Goal: Information Seeking & Learning: Learn about a topic

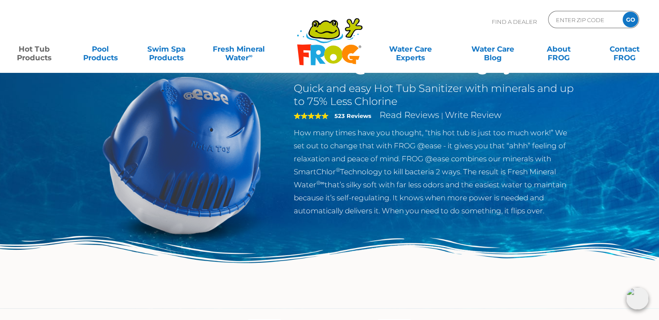
scroll to position [48, 0]
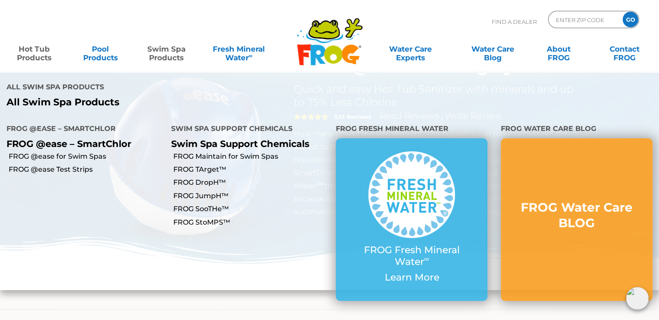
click at [164, 52] on link "Swim Spa Products" at bounding box center [166, 48] width 51 height 17
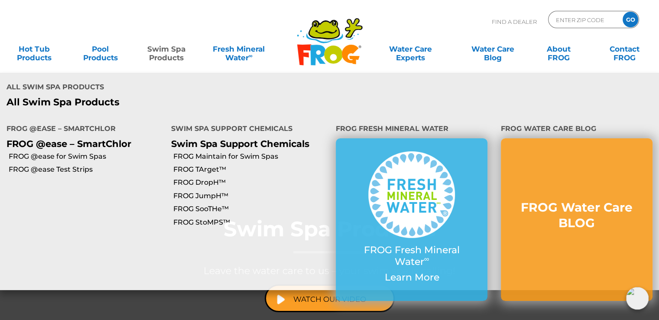
click at [170, 53] on link "Swim Spa Products" at bounding box center [166, 48] width 51 height 17
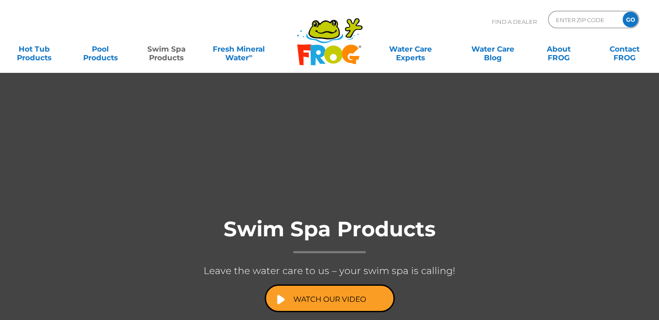
click at [170, 53] on link "Swim Spa Products" at bounding box center [166, 48] width 51 height 17
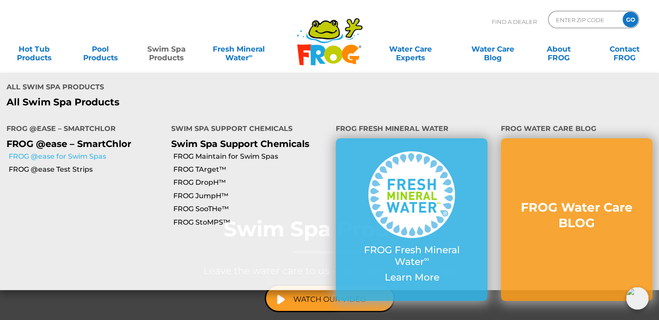
click at [74, 152] on link "FROG @ease for Swim Spas" at bounding box center [87, 157] width 156 height 10
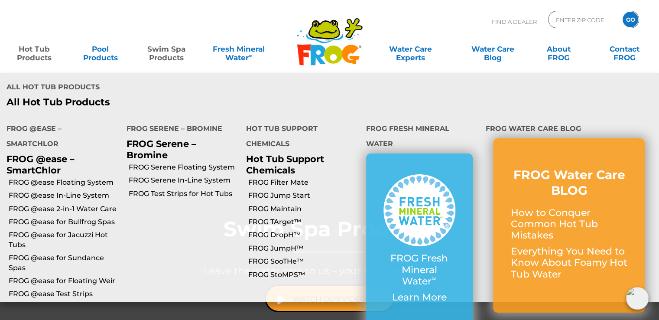
click at [31, 52] on link "Hot Tub Products" at bounding box center [34, 48] width 51 height 17
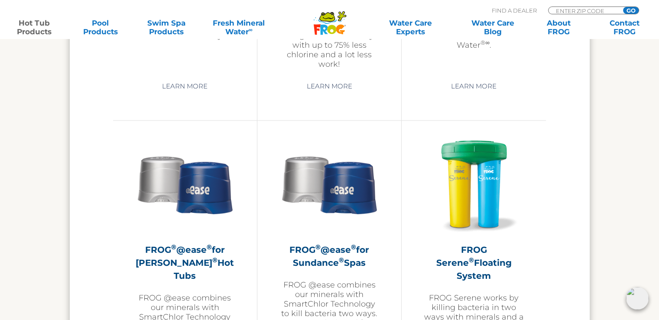
scroll to position [1389, 0]
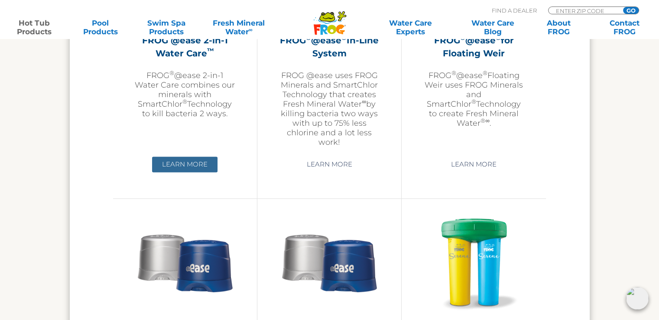
click at [185, 166] on link "Learn More" at bounding box center [184, 164] width 65 height 16
